Goal: Book appointment/travel/reservation

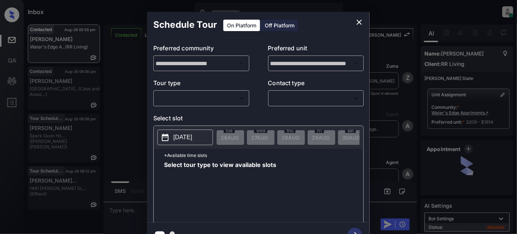
scroll to position [2051, 0]
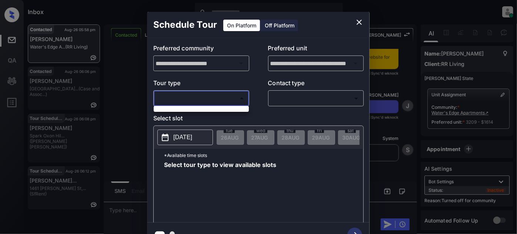
click at [198, 94] on body "Inbox Juan Carlos Manantan Online Set yourself offline Set yourself on break Pr…" at bounding box center [258, 117] width 517 height 234
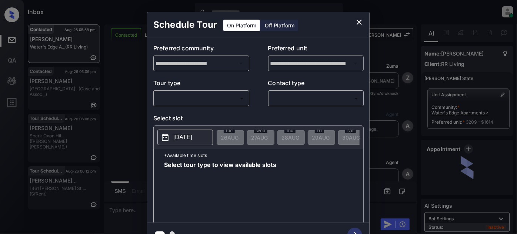
scroll to position [2690, 0]
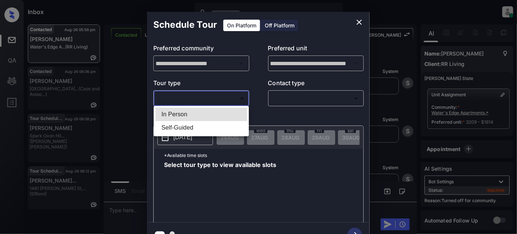
click at [212, 98] on body "Inbox Juan Carlos Manantan Online Set yourself offline Set yourself on break Pr…" at bounding box center [258, 117] width 517 height 234
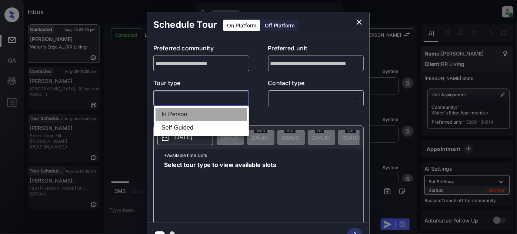
click at [198, 115] on li "In Person" at bounding box center [200, 114] width 91 height 13
type input "********"
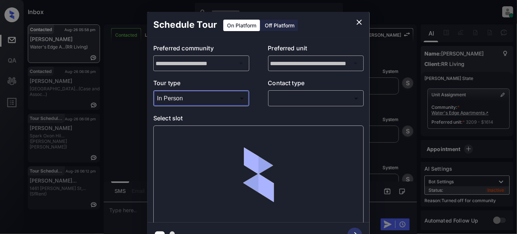
click at [286, 95] on body "Inbox Juan Carlos Manantan Online Set yourself offline Set yourself on break Pr…" at bounding box center [258, 117] width 517 height 234
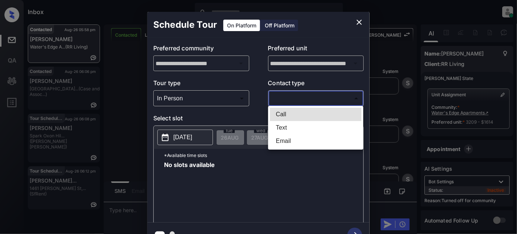
drag, startPoint x: 280, startPoint y: 127, endPoint x: 276, endPoint y: 129, distance: 5.0
click at [280, 126] on li "Text" at bounding box center [315, 127] width 91 height 13
type input "****"
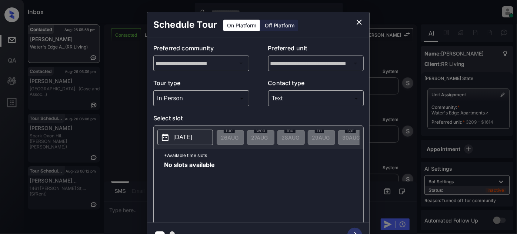
click at [187, 132] on button "2025-08-26" at bounding box center [185, 138] width 56 height 16
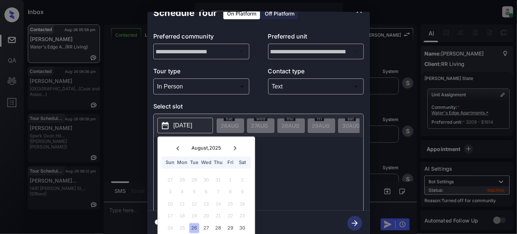
scroll to position [20, 0]
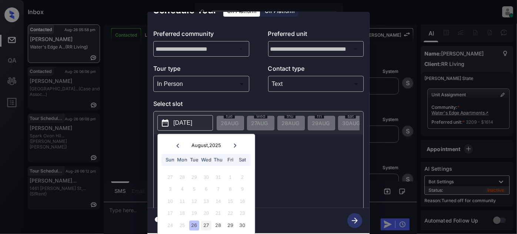
click at [204, 221] on div "27" at bounding box center [206, 225] width 10 height 10
click at [303, 157] on div "*Available time slots No slots available" at bounding box center [258, 172] width 209 height 76
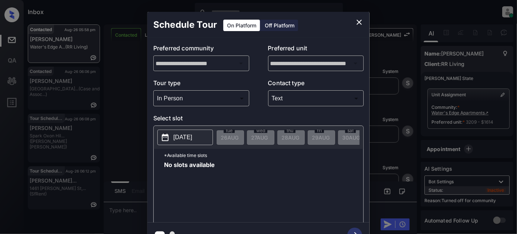
click at [358, 24] on icon "close" at bounding box center [358, 22] width 9 height 9
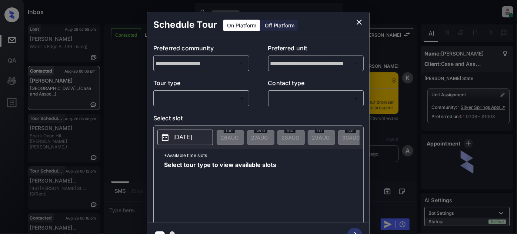
scroll to position [8, 0]
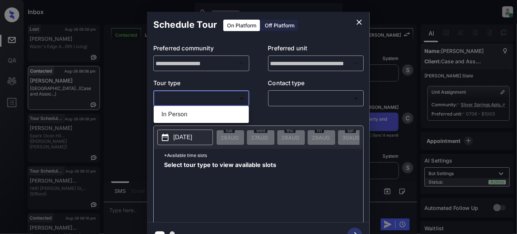
click at [193, 97] on body "Inbox Juan Carlos Manantan Online Set yourself offline Set yourself on break Pr…" at bounding box center [258, 117] width 517 height 234
drag, startPoint x: 190, startPoint y: 115, endPoint x: 241, endPoint y: 103, distance: 52.1
click at [191, 115] on li "In Person" at bounding box center [200, 114] width 91 height 13
type input "********"
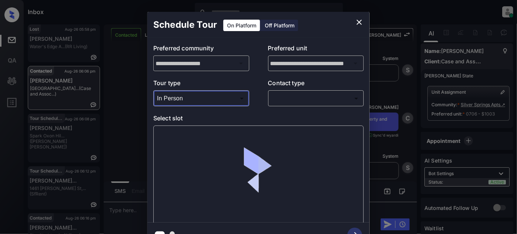
click at [296, 100] on body "Inbox Juan Carlos Manantan Online Set yourself offline Set yourself on break Pr…" at bounding box center [258, 117] width 517 height 234
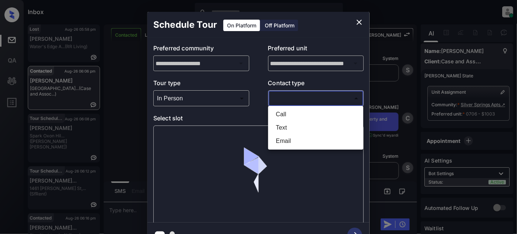
click at [296, 132] on li "Text" at bounding box center [315, 127] width 91 height 13
type input "****"
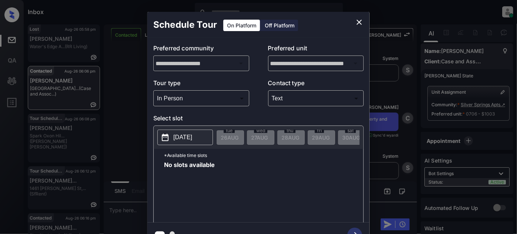
click at [179, 138] on p "2025-08-26" at bounding box center [182, 137] width 19 height 9
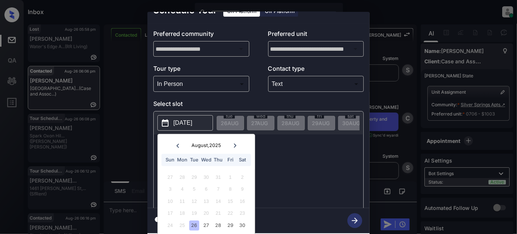
scroll to position [20, 0]
click at [209, 220] on div "27" at bounding box center [206, 225] width 10 height 10
click at [221, 221] on div "28" at bounding box center [218, 225] width 10 height 10
click at [282, 170] on div "No slots available" at bounding box center [263, 176] width 199 height 59
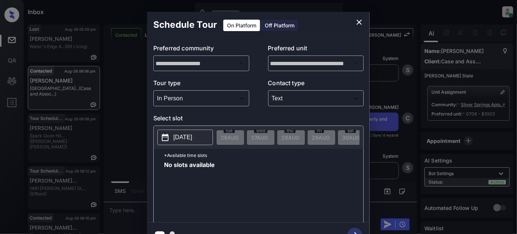
click at [361, 24] on icon "close" at bounding box center [358, 22] width 5 height 5
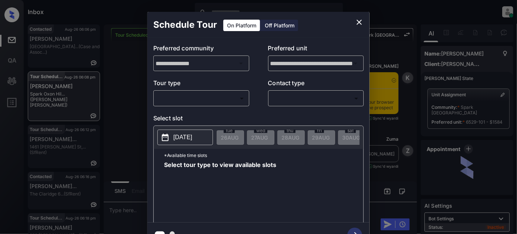
scroll to position [1814, 0]
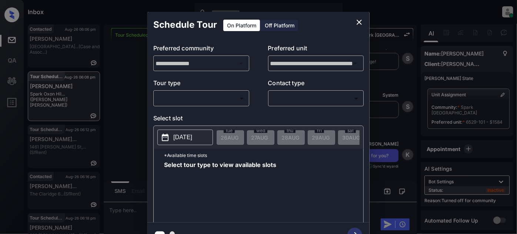
click at [227, 104] on body "Inbox [PERSON_NAME] Online Set yourself offline Set yourself on break Profile S…" at bounding box center [258, 117] width 517 height 234
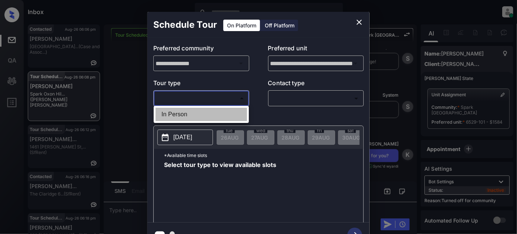
click at [161, 113] on li "In Person" at bounding box center [200, 114] width 91 height 13
type input "********"
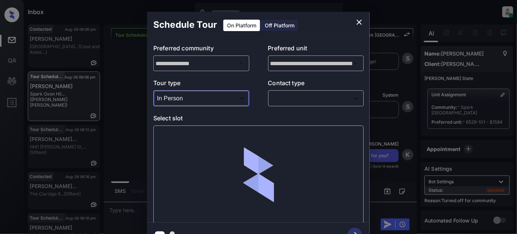
click at [277, 95] on body "Inbox [PERSON_NAME] Online Set yourself offline Set yourself on break Profile S…" at bounding box center [258, 117] width 517 height 234
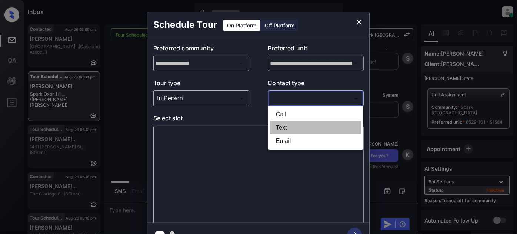
click at [275, 127] on li "Text" at bounding box center [315, 127] width 91 height 13
type input "****"
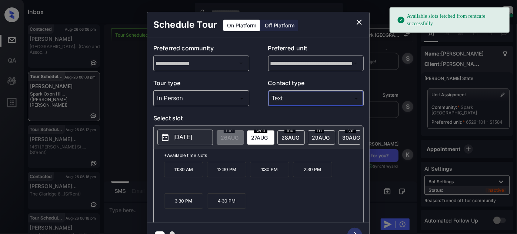
click at [342, 136] on span "[DATE]" at bounding box center [351, 137] width 18 height 6
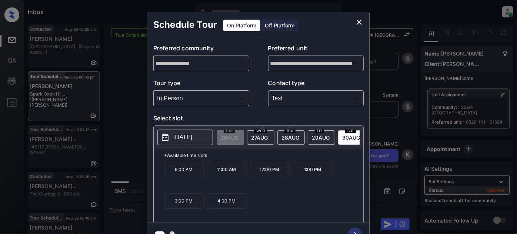
click at [221, 206] on p "4:00 PM" at bounding box center [226, 201] width 39 height 16
click at [353, 228] on icon "button" at bounding box center [354, 235] width 15 height 15
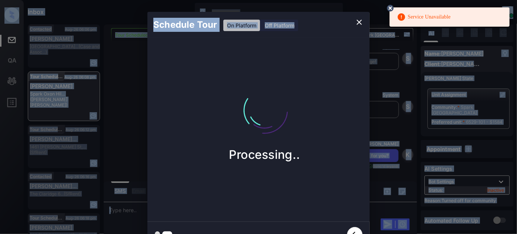
click at [388, 8] on body "Service Unavailable Inbox Juan Carlos Manantan Online Set yourself offline Set …" at bounding box center [258, 117] width 517 height 234
click at [388, 9] on icon at bounding box center [390, 8] width 7 height 7
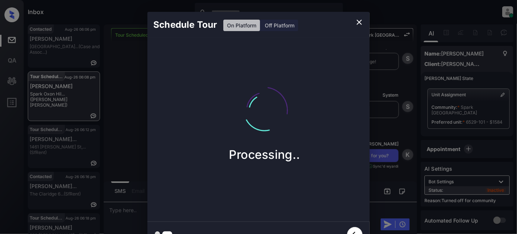
click at [359, 25] on icon "close" at bounding box center [358, 22] width 9 height 9
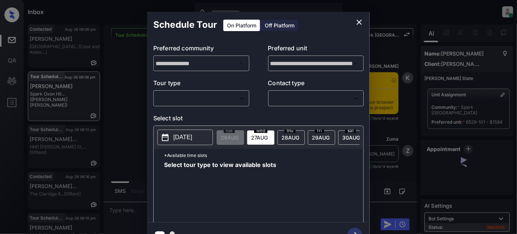
scroll to position [2921, 0]
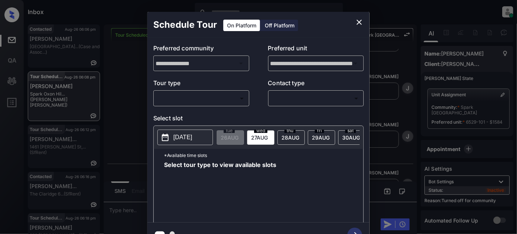
click at [194, 94] on body "Inbox [PERSON_NAME] Online Set yourself offline Set yourself on break Profile S…" at bounding box center [258, 117] width 517 height 234
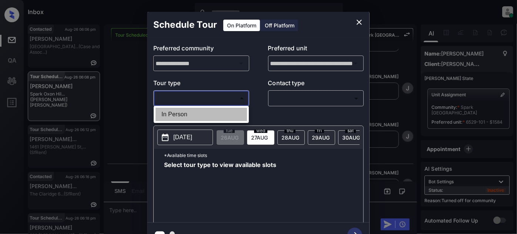
click at [176, 116] on li "In Person" at bounding box center [200, 114] width 91 height 13
type input "********"
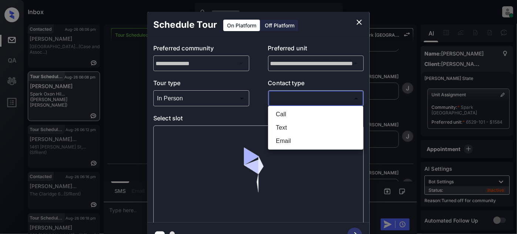
click at [305, 97] on body "Inbox [PERSON_NAME] Online Set yourself offline Set yourself on break Profile S…" at bounding box center [258, 117] width 517 height 234
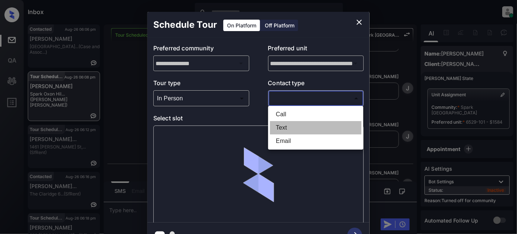
click at [297, 126] on li "Text" at bounding box center [315, 127] width 91 height 13
type input "****"
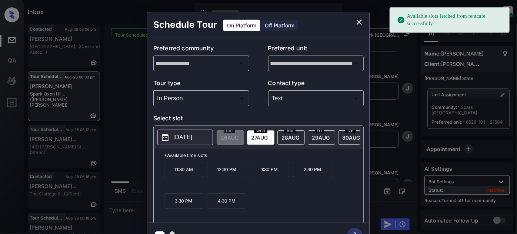
click at [354, 135] on span "[DATE]" at bounding box center [351, 137] width 18 height 6
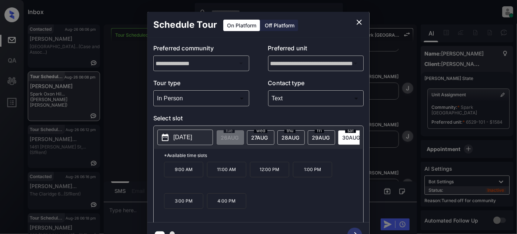
click at [226, 205] on p "4:00 PM" at bounding box center [226, 201] width 39 height 16
click at [354, 230] on icon "button" at bounding box center [354, 235] width 15 height 15
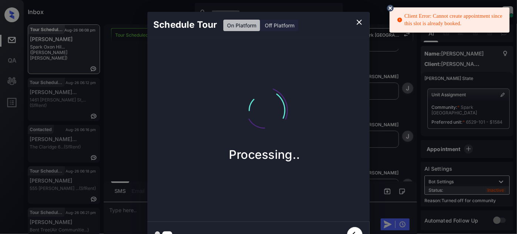
click at [364, 11] on div "Schedule Tour On Platform Off Platform Processing.." at bounding box center [258, 129] width 517 height 259
